Goal: Answer question/provide support: Share knowledge or assist other users

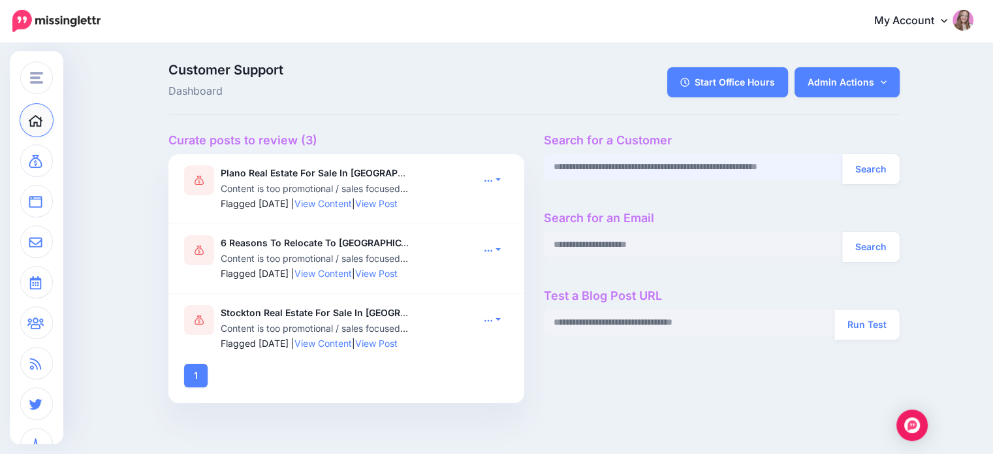
paste input "**********"
type input "**********"
click at [861, 170] on button "Search" at bounding box center [870, 169] width 57 height 30
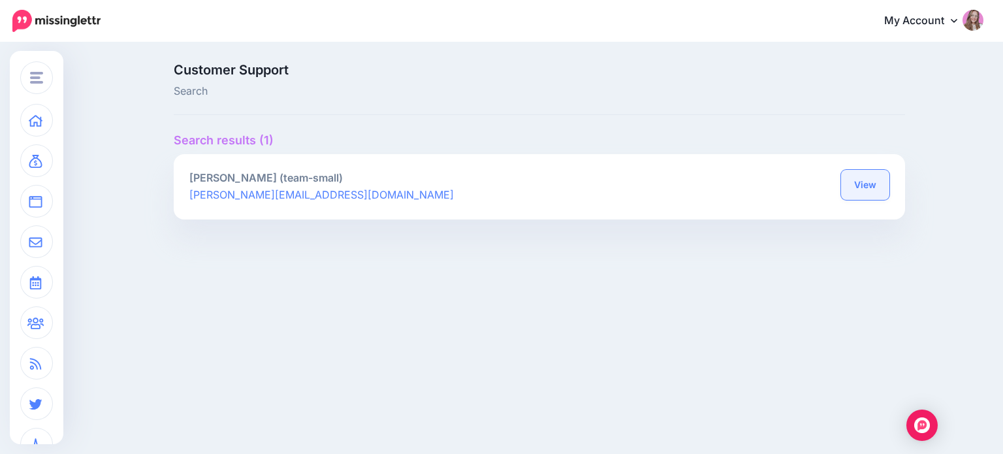
click at [860, 180] on link "View" at bounding box center [865, 185] width 48 height 30
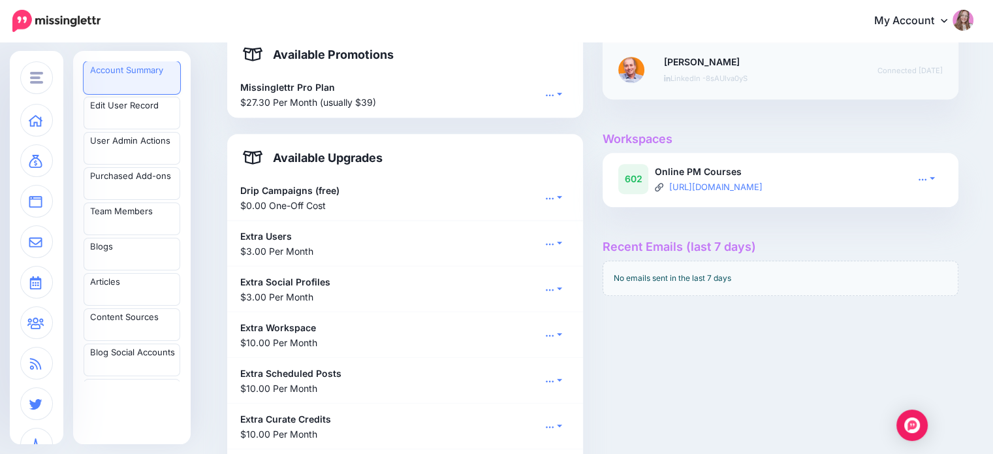
scroll to position [914, 0]
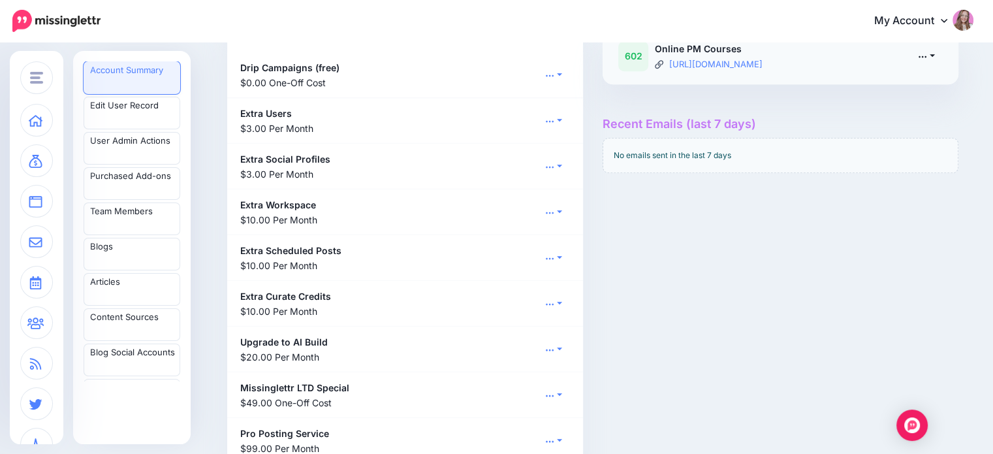
click at [936, 50] on link at bounding box center [926, 55] width 33 height 19
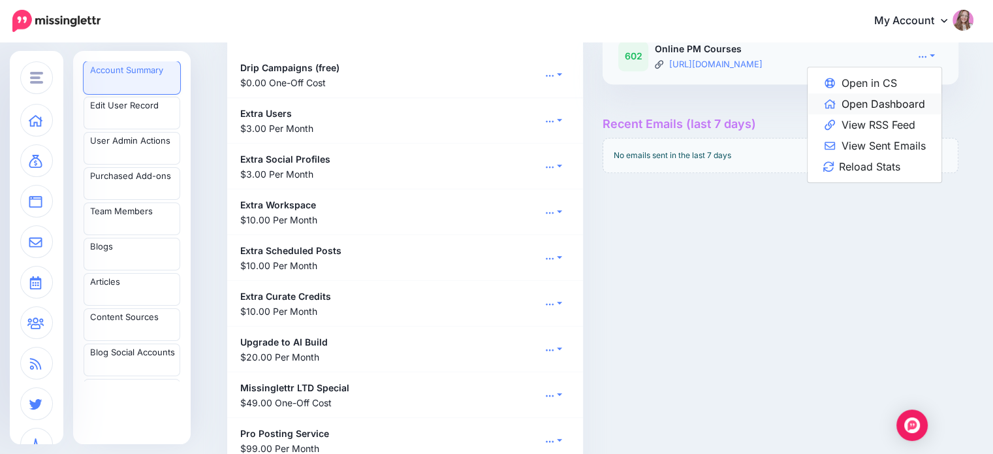
click at [927, 101] on link "Open Dashboard" at bounding box center [875, 103] width 134 height 21
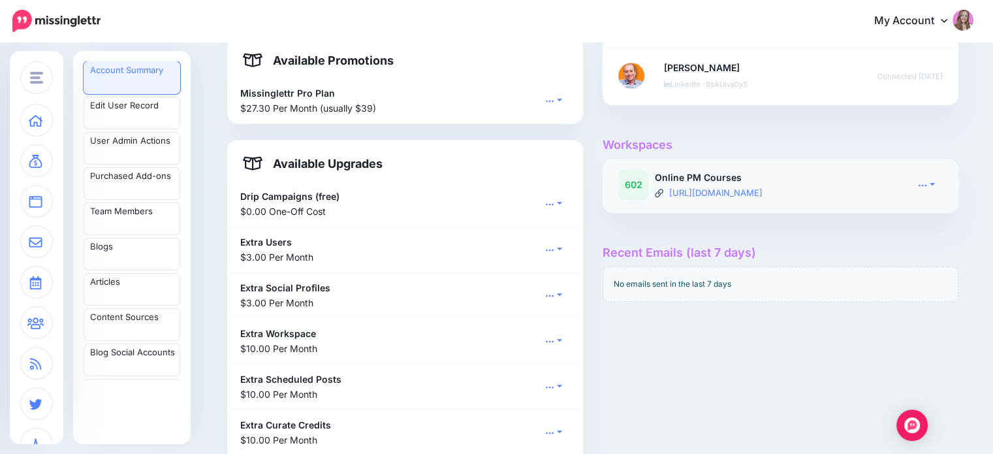
scroll to position [784, 0]
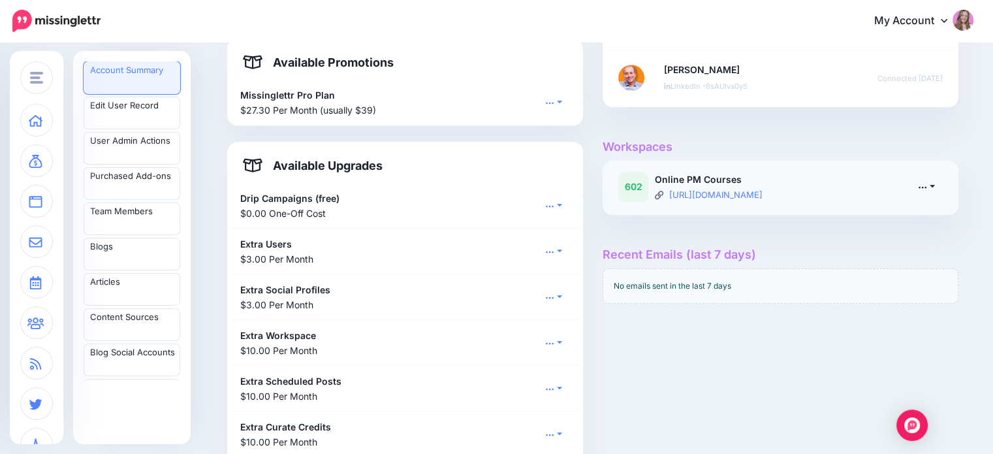
click at [932, 192] on link at bounding box center [926, 186] width 33 height 19
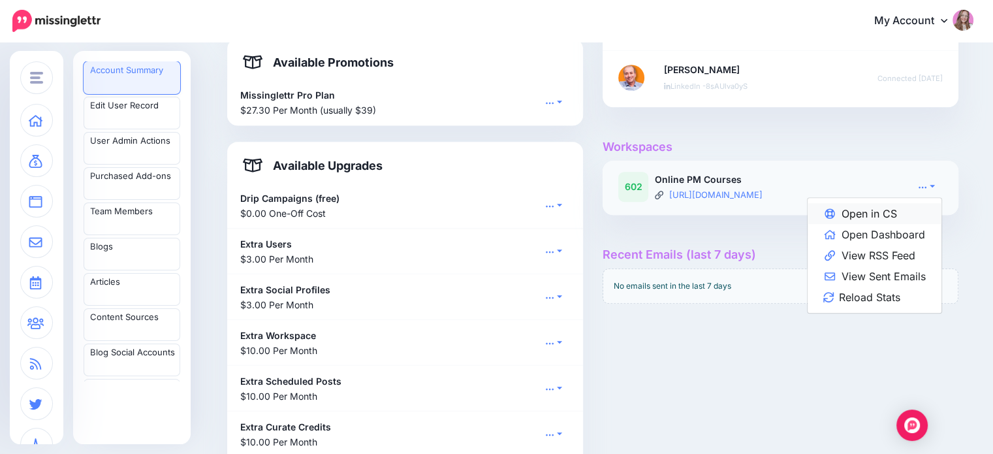
click at [923, 215] on link "Open in CS" at bounding box center [875, 213] width 134 height 21
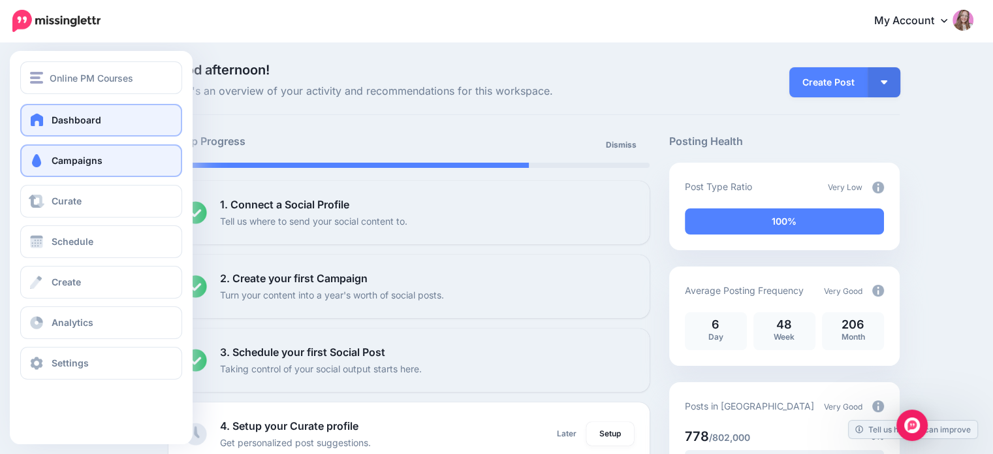
click at [53, 161] on span "Campaigns" at bounding box center [77, 160] width 51 height 11
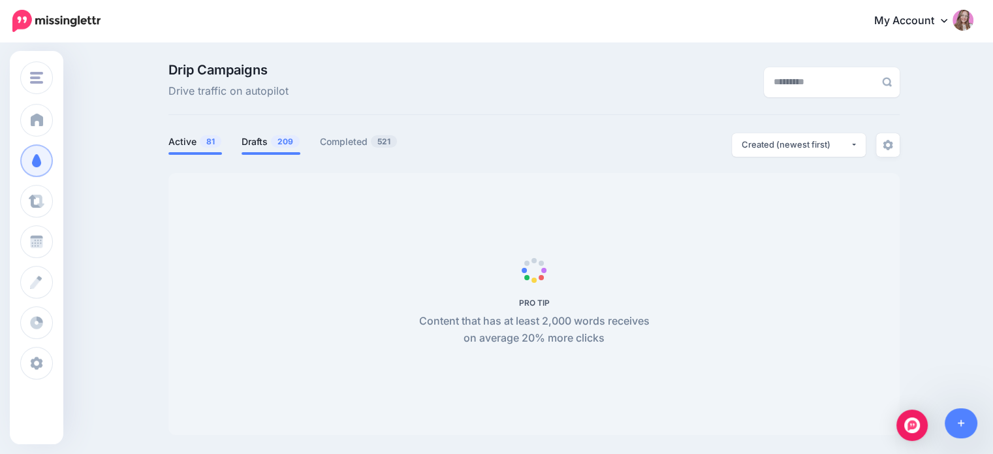
click at [290, 140] on span "209" at bounding box center [285, 141] width 29 height 12
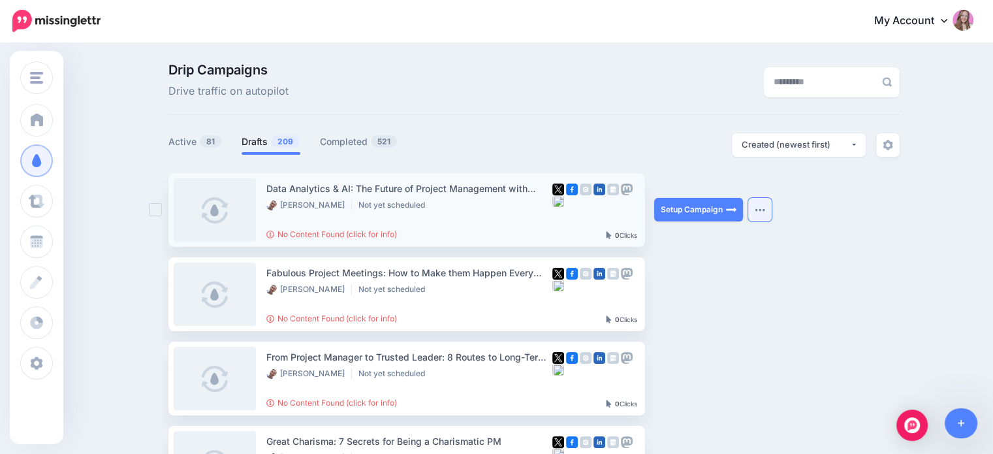
click at [772, 205] on button "button" at bounding box center [760, 210] width 24 height 24
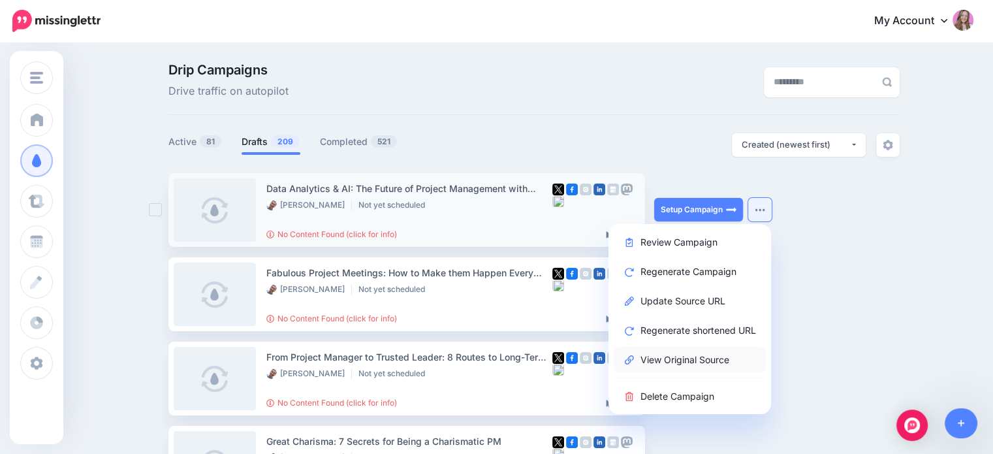
click at [729, 355] on link "View Original Source" at bounding box center [690, 359] width 152 height 25
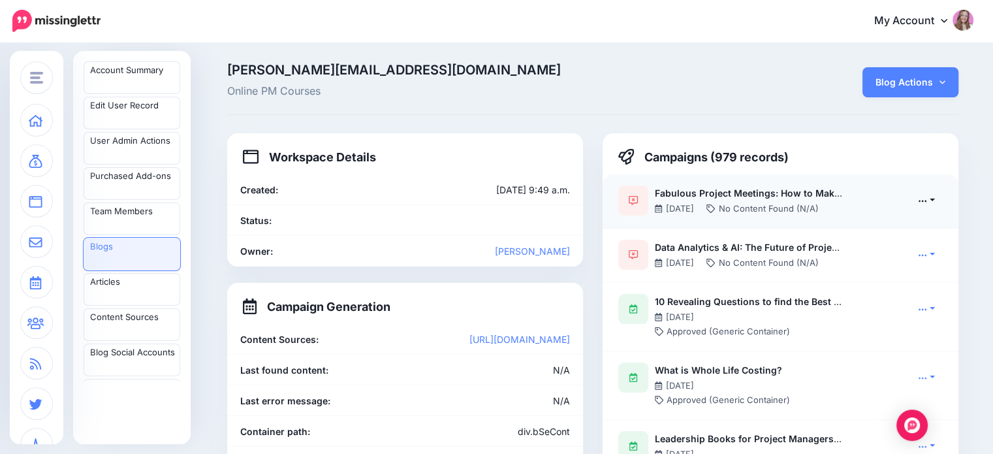
click at [927, 196] on icon at bounding box center [922, 200] width 9 height 9
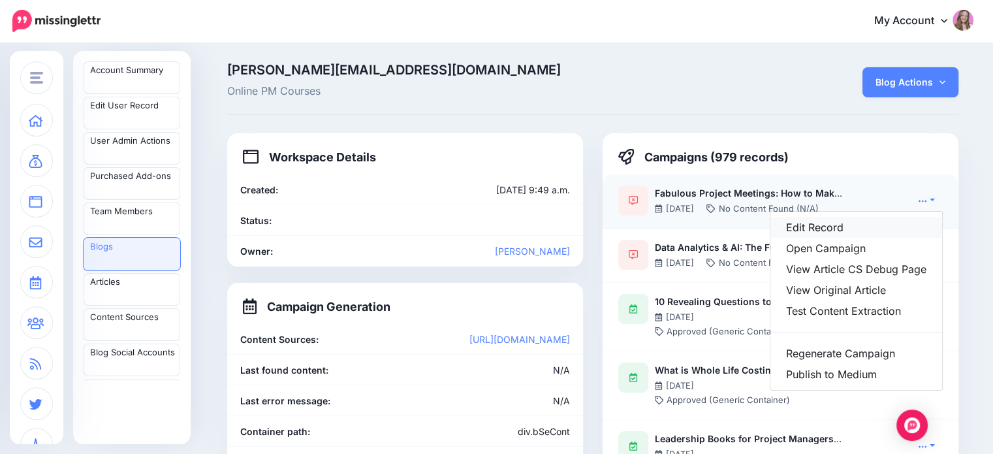
click at [891, 232] on link "Edit Record" at bounding box center [857, 227] width 172 height 21
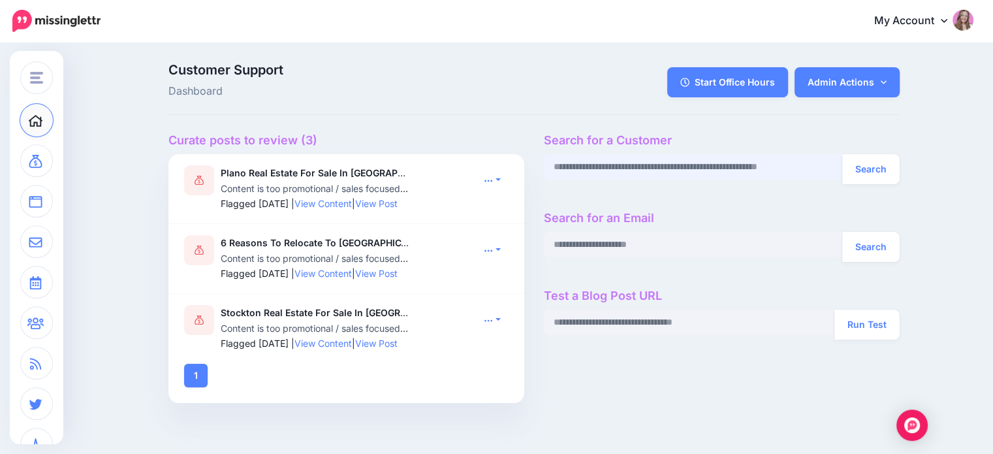
click at [685, 173] on input "text" at bounding box center [693, 166] width 299 height 25
paste input "**********"
type input "**********"
click at [862, 171] on button "Search" at bounding box center [870, 169] width 57 height 30
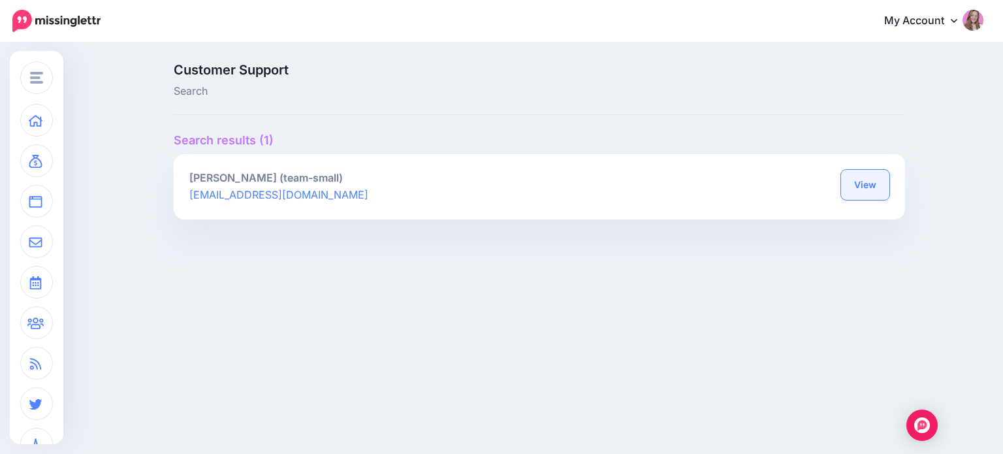
click at [854, 181] on link "View" at bounding box center [865, 185] width 48 height 30
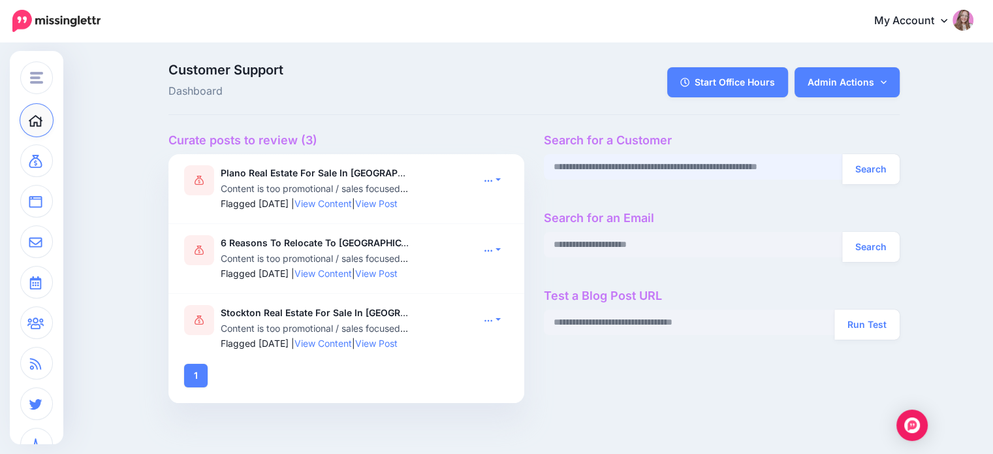
click at [614, 171] on input "text" at bounding box center [693, 166] width 299 height 25
paste input "**********"
type input "**********"
click at [889, 161] on button "Search" at bounding box center [870, 169] width 57 height 30
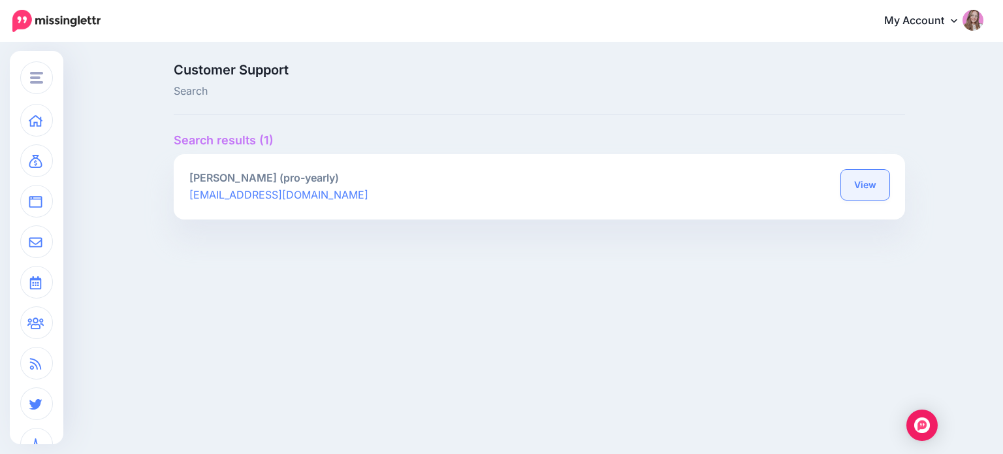
click at [860, 187] on link "View" at bounding box center [865, 185] width 48 height 30
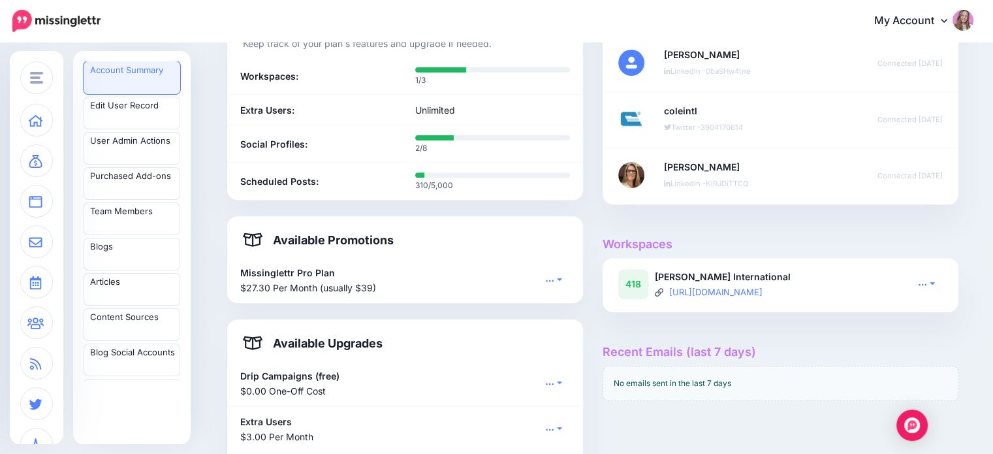
scroll to position [588, 0]
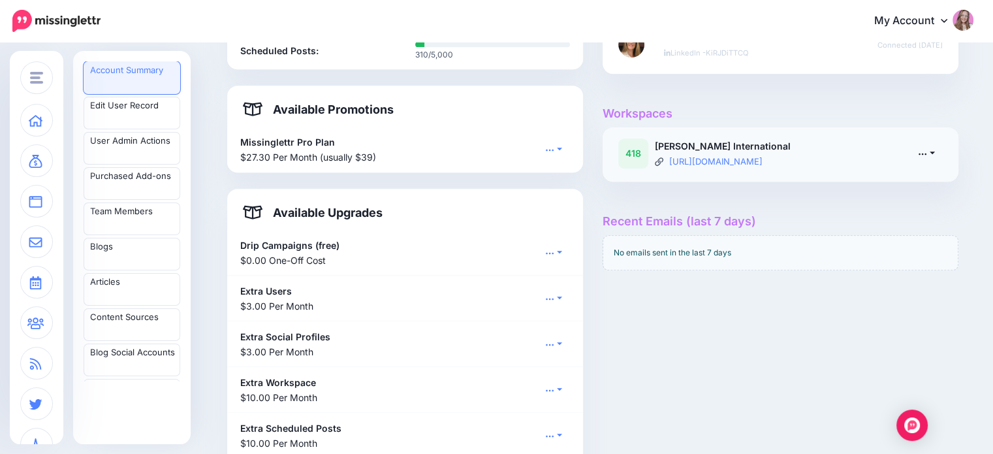
click at [924, 157] on link at bounding box center [926, 153] width 33 height 19
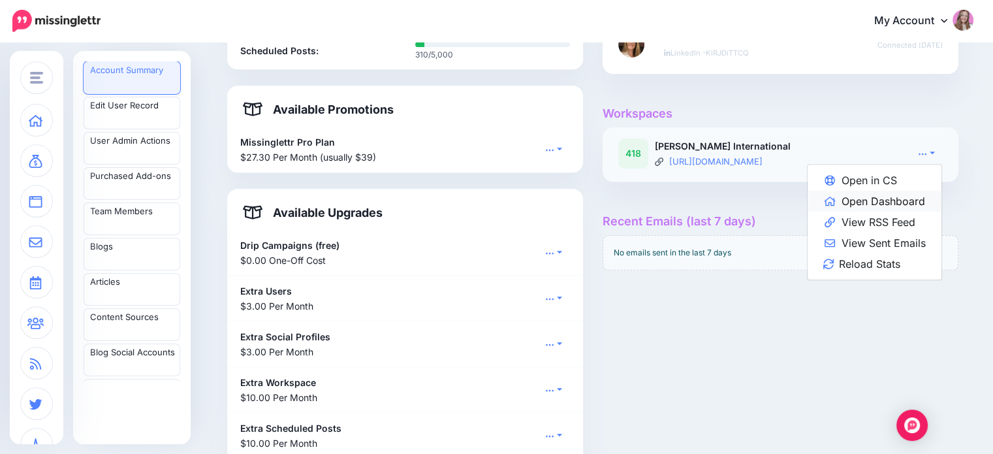
click at [914, 197] on link "Open Dashboard" at bounding box center [875, 201] width 134 height 21
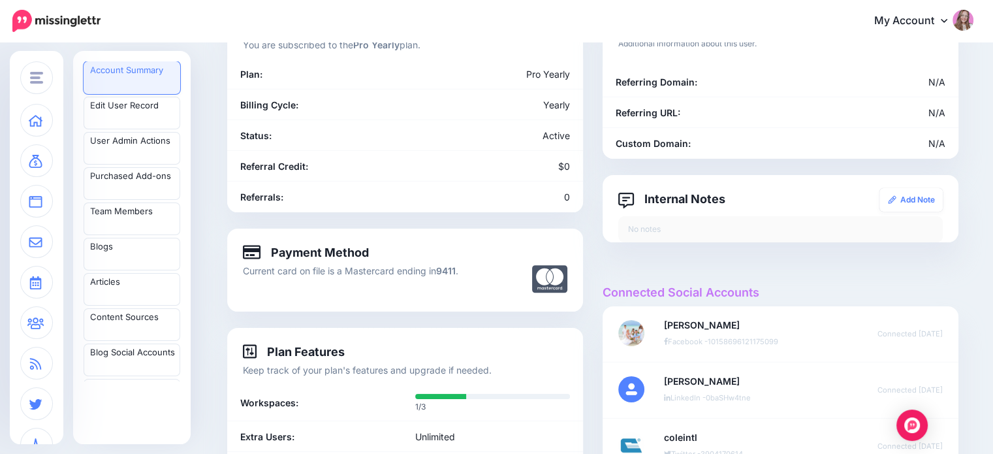
scroll to position [0, 0]
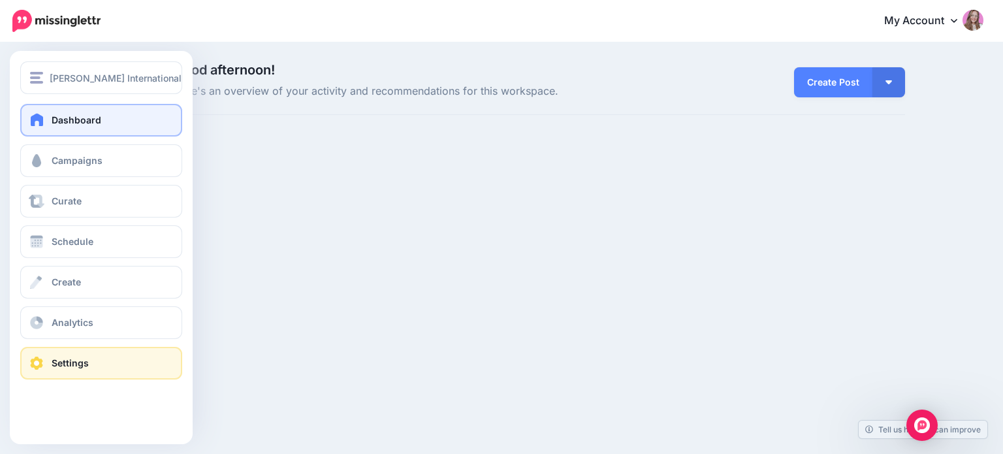
click at [55, 360] on span "Settings" at bounding box center [70, 362] width 37 height 11
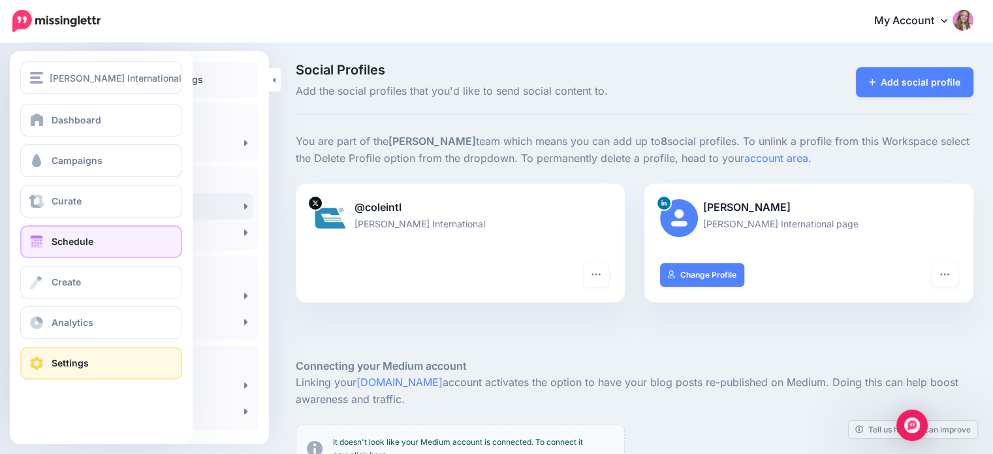
click at [47, 240] on link "Schedule" at bounding box center [101, 241] width 162 height 33
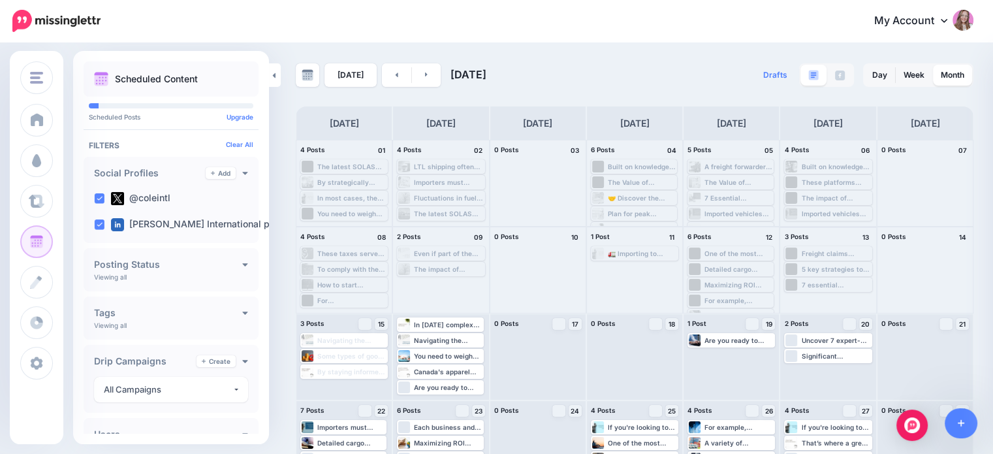
click at [828, 284] on div "7 essential packaging practices for freight and logistics: [URL]" at bounding box center [835, 285] width 69 height 8
